Goal: Find specific fact: Find contact information

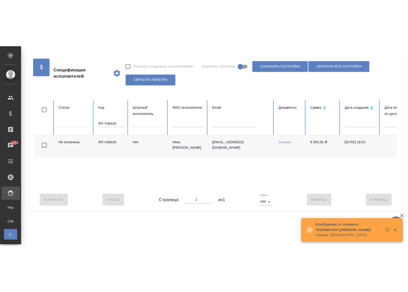
scroll to position [0, 300]
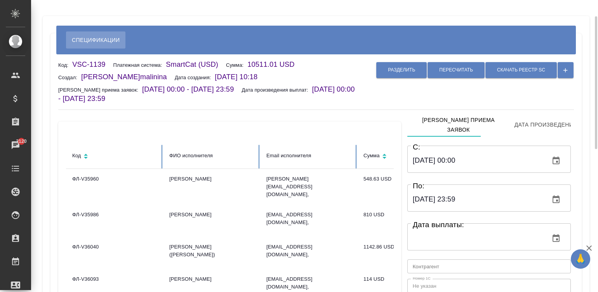
scroll to position [11, 0]
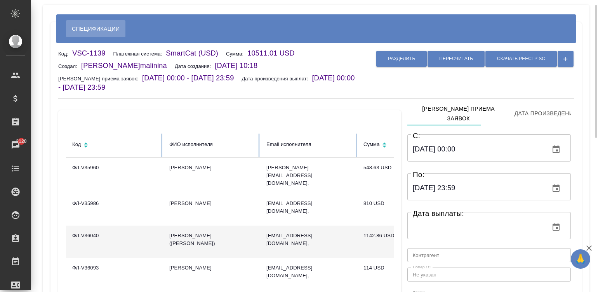
click at [333, 238] on td "[EMAIL_ADDRESS][DOMAIN_NAME]," at bounding box center [308, 241] width 97 height 32
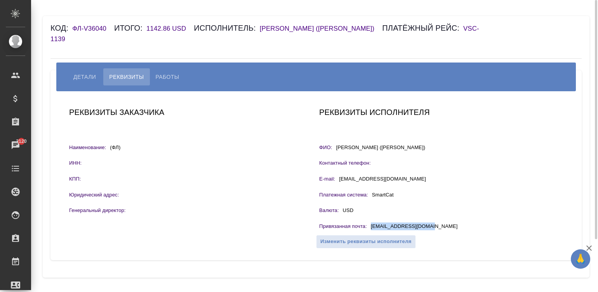
drag, startPoint x: 442, startPoint y: 215, endPoint x: 368, endPoint y: 217, distance: 73.4
click at [368, 222] on div "Привязанная почта : apollobel@hotmail.com" at bounding box center [441, 227] width 244 height 10
copy div "apollobel@hotmail.com"
drag, startPoint x: 409, startPoint y: 133, endPoint x: 334, endPoint y: 138, distance: 75.8
click at [334, 144] on div "ФИО: Вей Сюншен (Андрей)" at bounding box center [441, 149] width 244 height 10
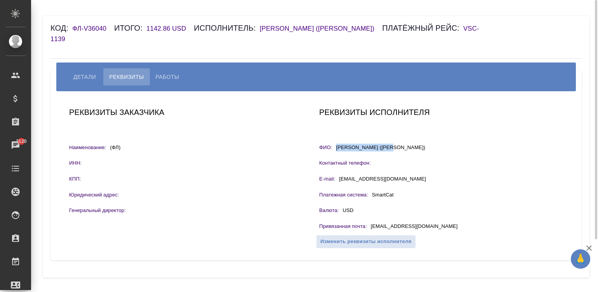
copy div "ФИО: Вей Сюншен (Андрей)"
click at [167, 72] on span "Работы" at bounding box center [168, 76] width 24 height 9
select select "10"
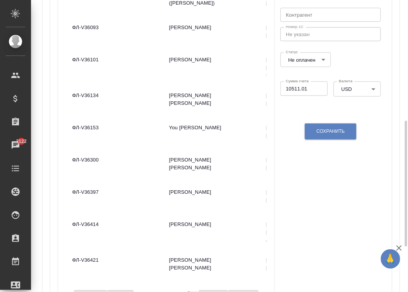
scroll to position [291, 0]
